Goal: Find contact information: Find contact information

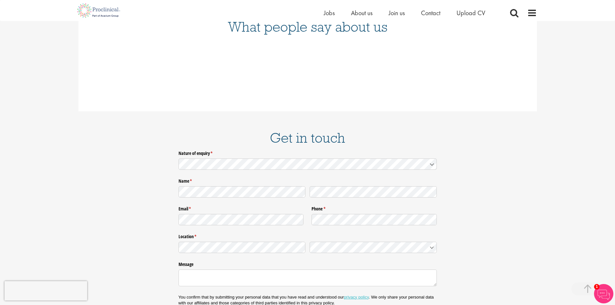
scroll to position [1028, 0]
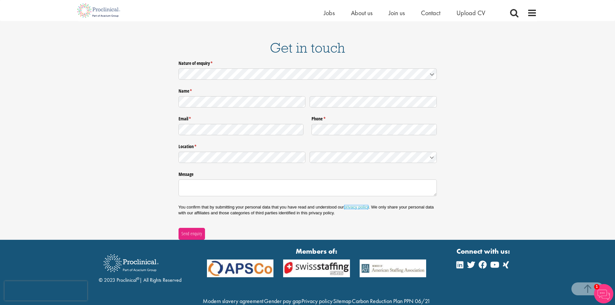
drag, startPoint x: 369, startPoint y: 178, endPoint x: 369, endPoint y: 173, distance: 4.2
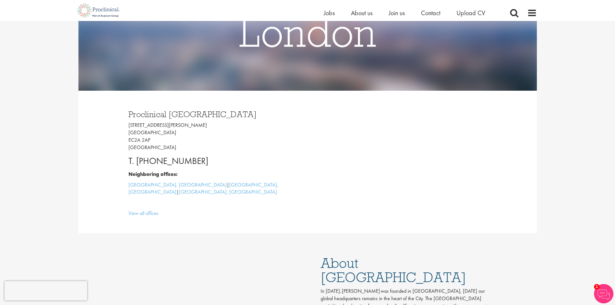
scroll to position [129, 0]
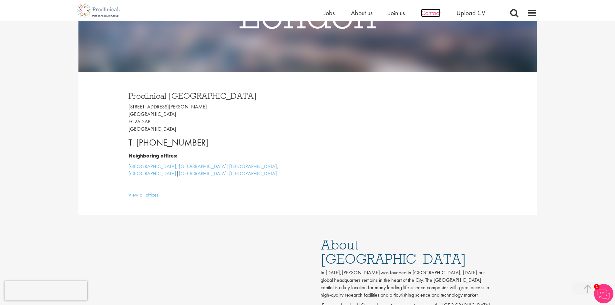
click at [435, 12] on span "Contact" at bounding box center [430, 13] width 19 height 8
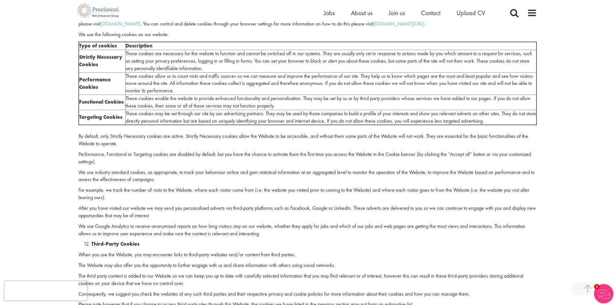
scroll to position [1168, 0]
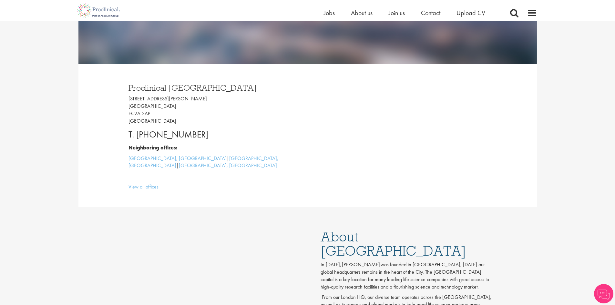
scroll to position [129, 0]
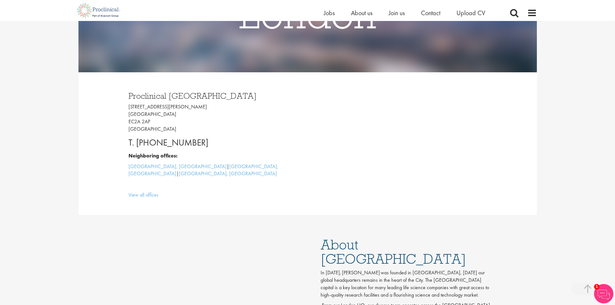
drag, startPoint x: 218, startPoint y: 140, endPoint x: 136, endPoint y: 143, distance: 81.7
click at [136, 143] on p "T. +44 207 437 6824" at bounding box center [215, 142] width 174 height 13
copy p "+44 207 437 6824"
